Goal: Transaction & Acquisition: Download file/media

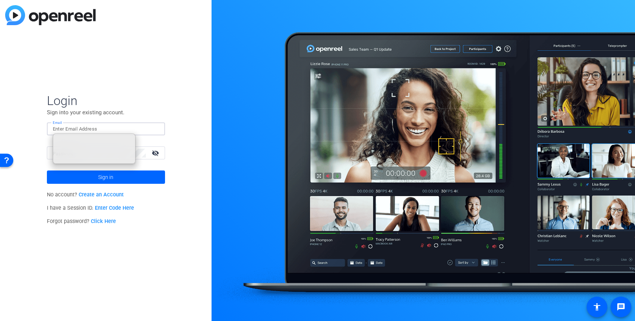
click at [74, 126] on input "Email" at bounding box center [106, 128] width 106 height 9
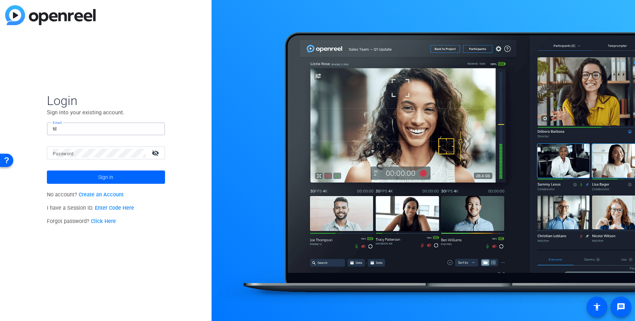
type input "tilt"
click at [83, 130] on input "tilt" at bounding box center [106, 128] width 106 height 9
click at [117, 126] on input "Email" at bounding box center [106, 128] width 106 height 9
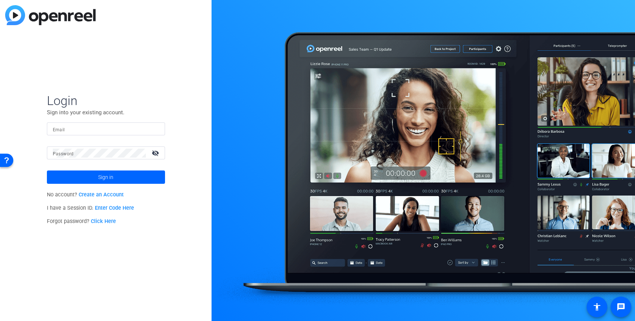
click at [79, 130] on input "Email" at bounding box center [106, 128] width 106 height 9
click at [73, 131] on input "Email" at bounding box center [106, 128] width 106 height 9
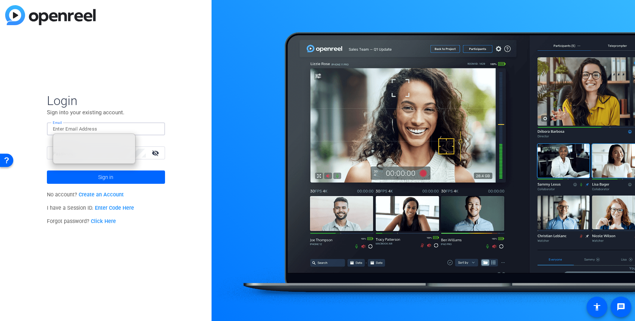
click at [87, 130] on input "Email" at bounding box center [106, 128] width 106 height 9
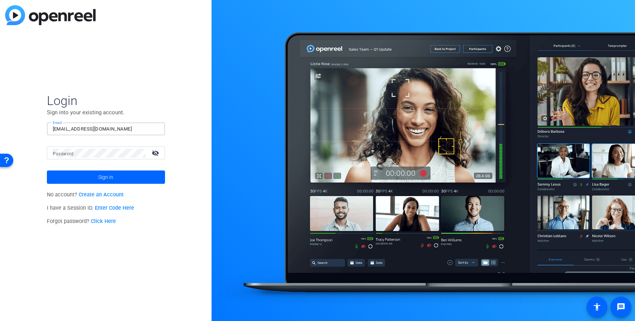
type input "[EMAIL_ADDRESS][DOMAIN_NAME]"
click at [61, 155] on mat-label "Password" at bounding box center [63, 153] width 21 height 5
click at [47, 170] on button "Sign in" at bounding box center [106, 176] width 118 height 13
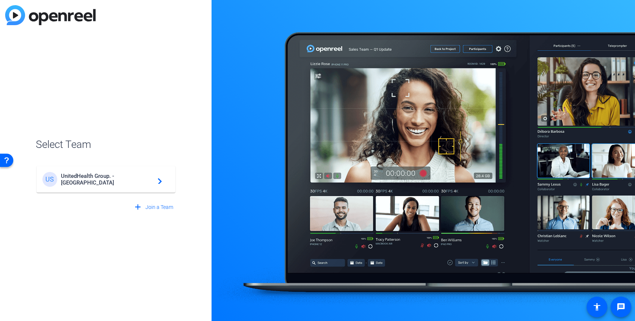
click at [122, 184] on div "US UnitedHealth Group. - Tilt Studios navigate_next" at bounding box center [105, 179] width 127 height 15
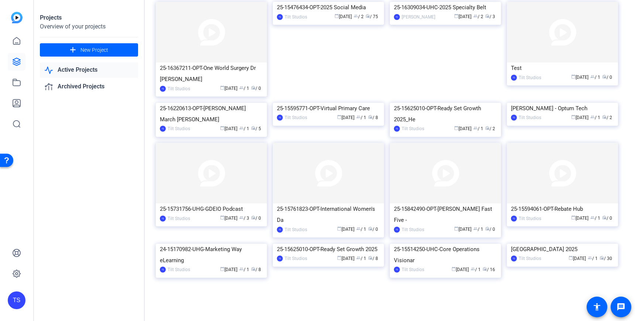
scroll to position [655, 0]
click at [342, 2] on img at bounding box center [328, 2] width 111 height 0
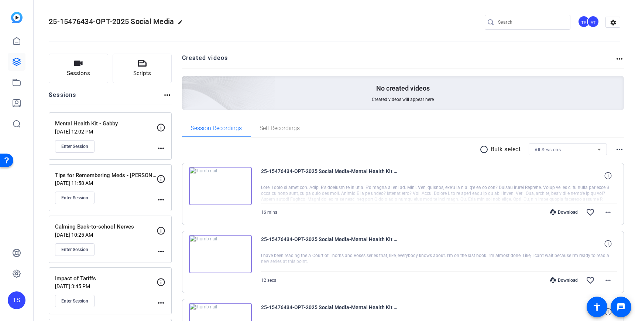
scroll to position [29, 0]
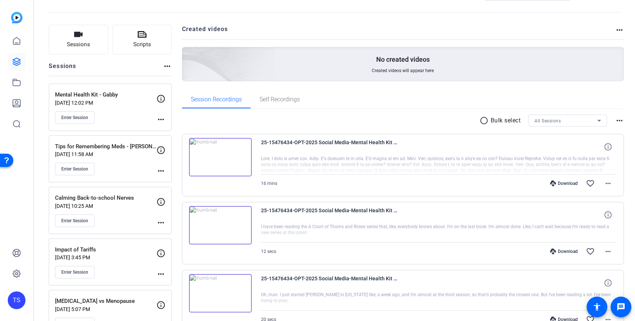
click at [124, 167] on div "Enter Session" at bounding box center [106, 169] width 102 height 13
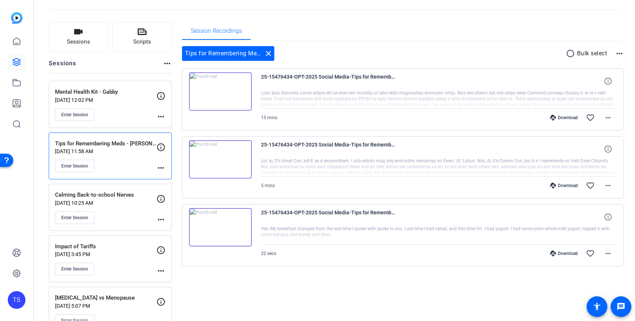
scroll to position [33, 0]
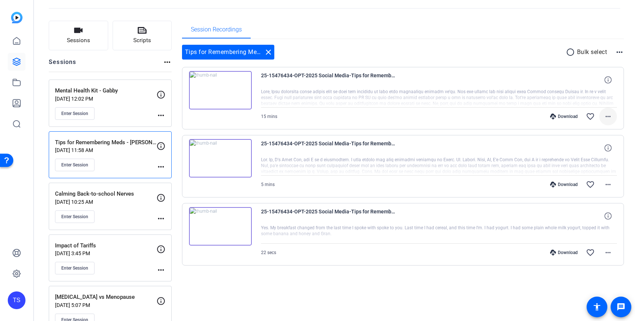
click at [608, 116] on mat-icon "more_horiz" at bounding box center [608, 116] width 9 height 9
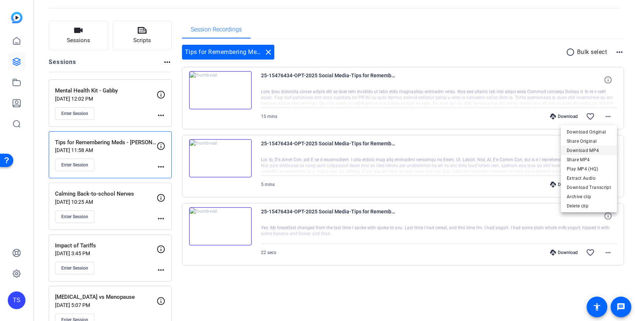
click at [590, 150] on span "Download MP4" at bounding box center [589, 150] width 44 height 9
